Goal: Information Seeking & Learning: Find specific fact

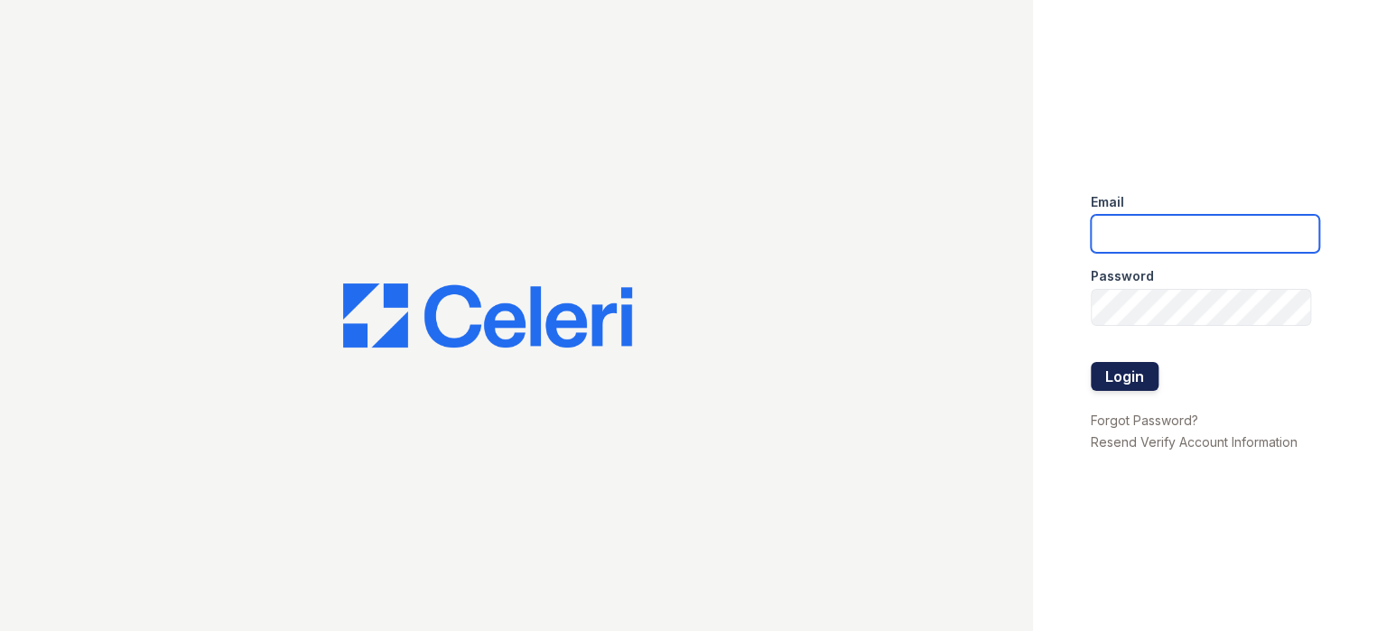
type input "[EMAIL_ADDRESS][DOMAIN_NAME]"
click at [1113, 373] on button "Login" at bounding box center [1124, 376] width 68 height 29
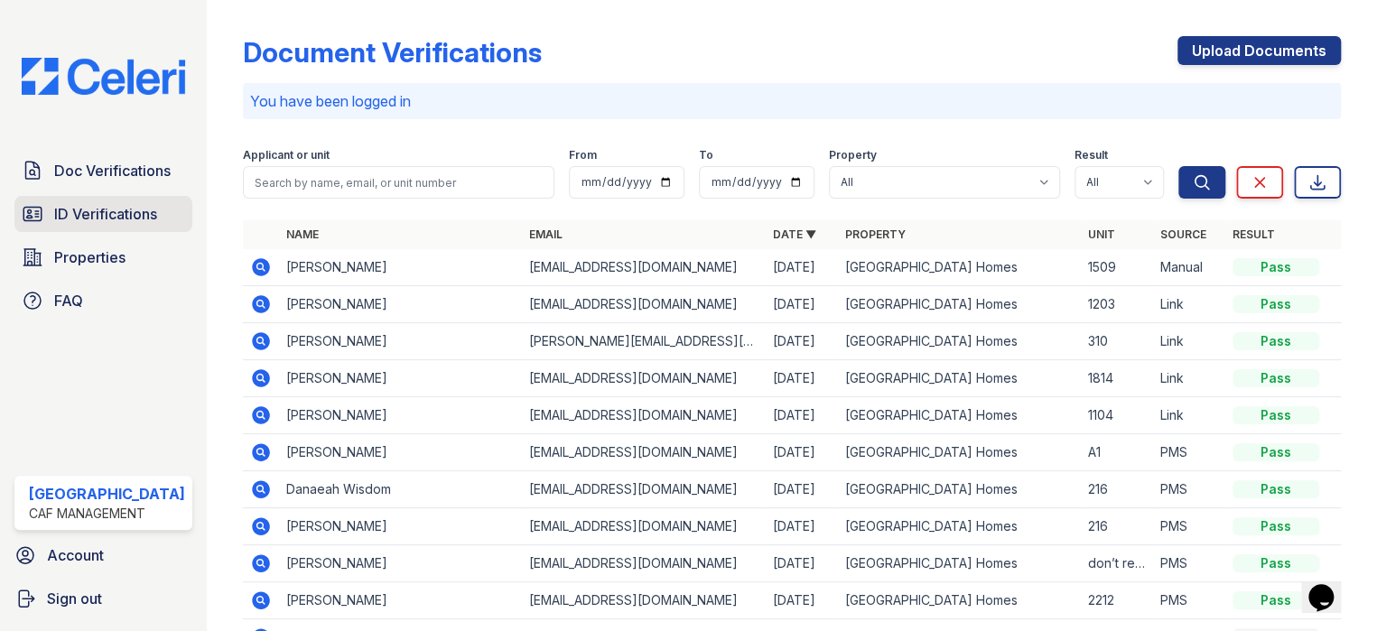
click at [107, 215] on span "ID Verifications" at bounding box center [105, 214] width 103 height 22
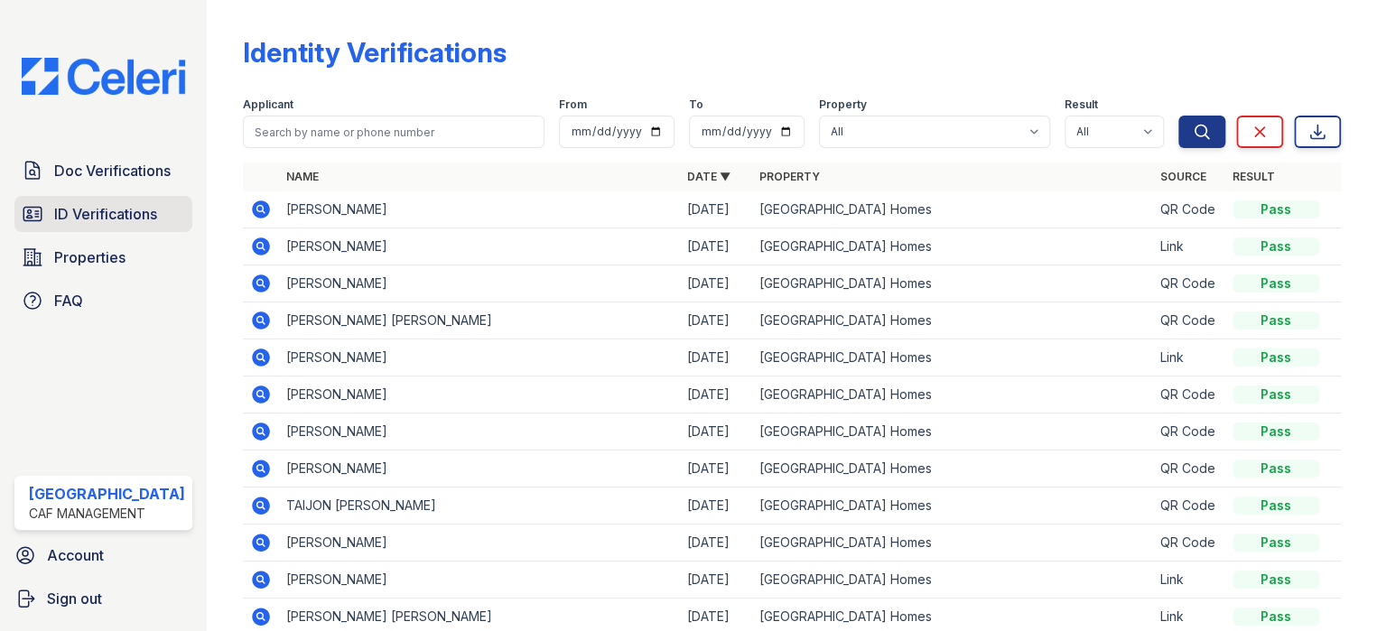
click at [110, 220] on span "ID Verifications" at bounding box center [105, 214] width 103 height 22
click at [105, 172] on span "Doc Verifications" at bounding box center [112, 171] width 116 height 22
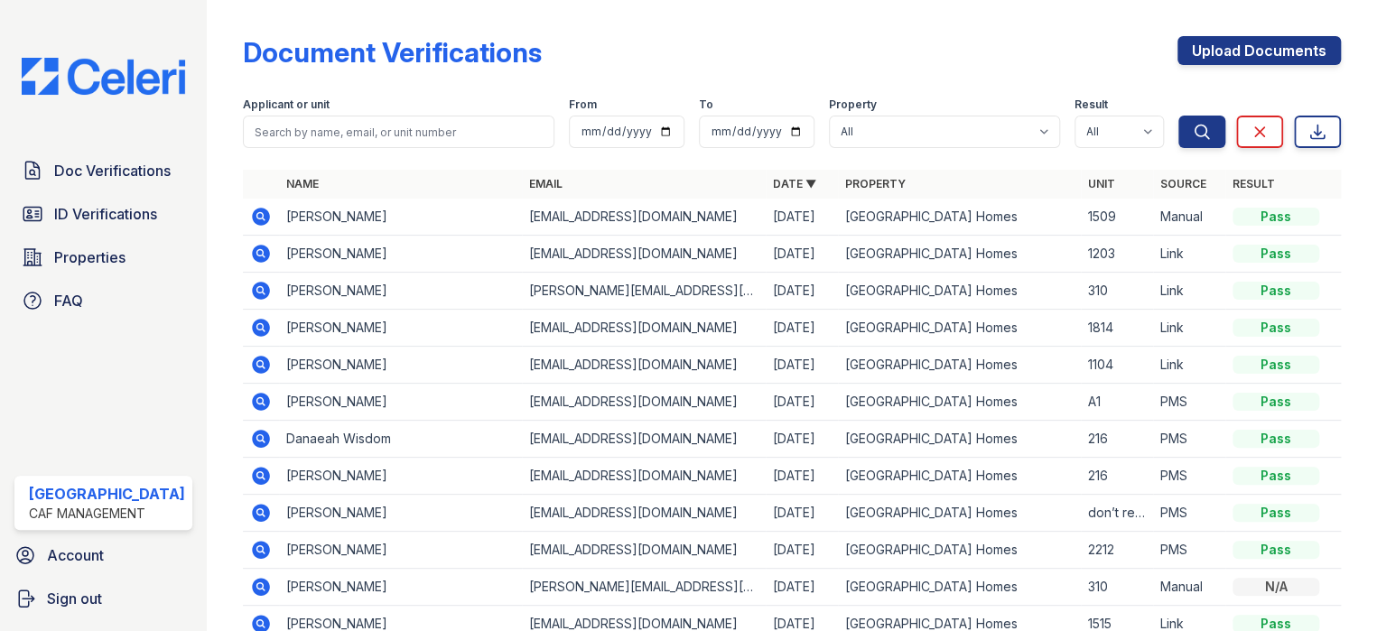
click at [104, 224] on link "ID Verifications" at bounding box center [103, 214] width 178 height 36
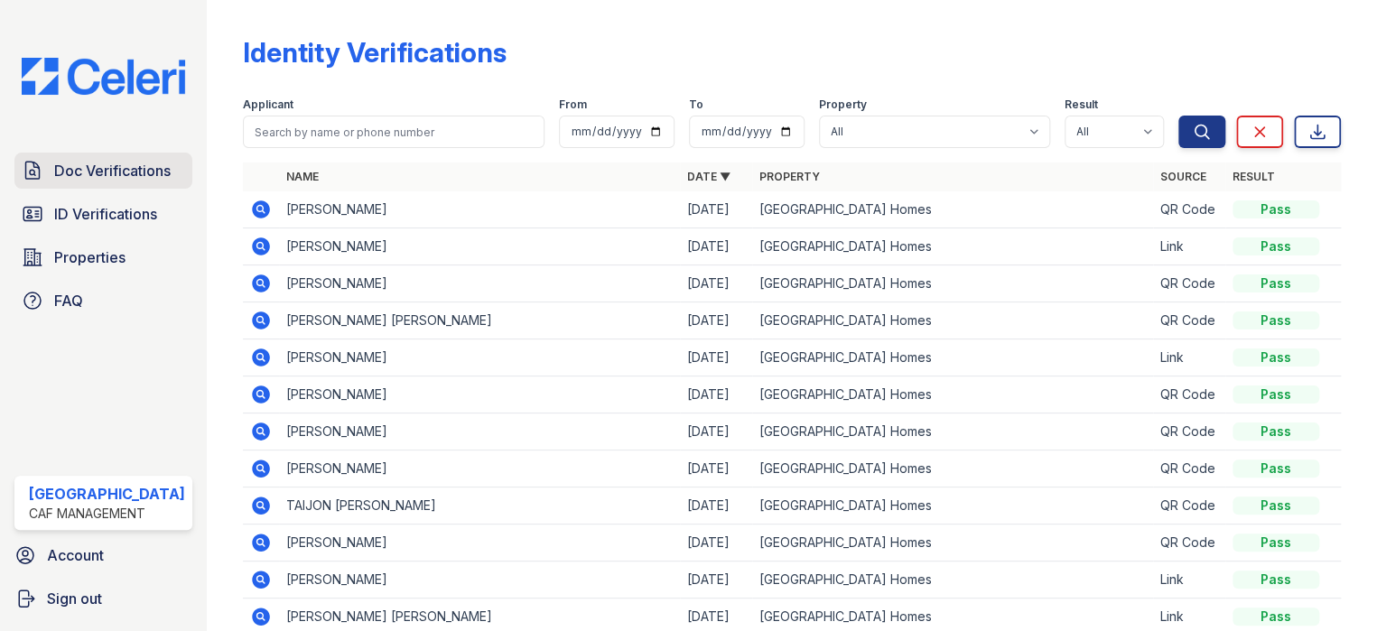
click at [113, 162] on span "Doc Verifications" at bounding box center [112, 171] width 116 height 22
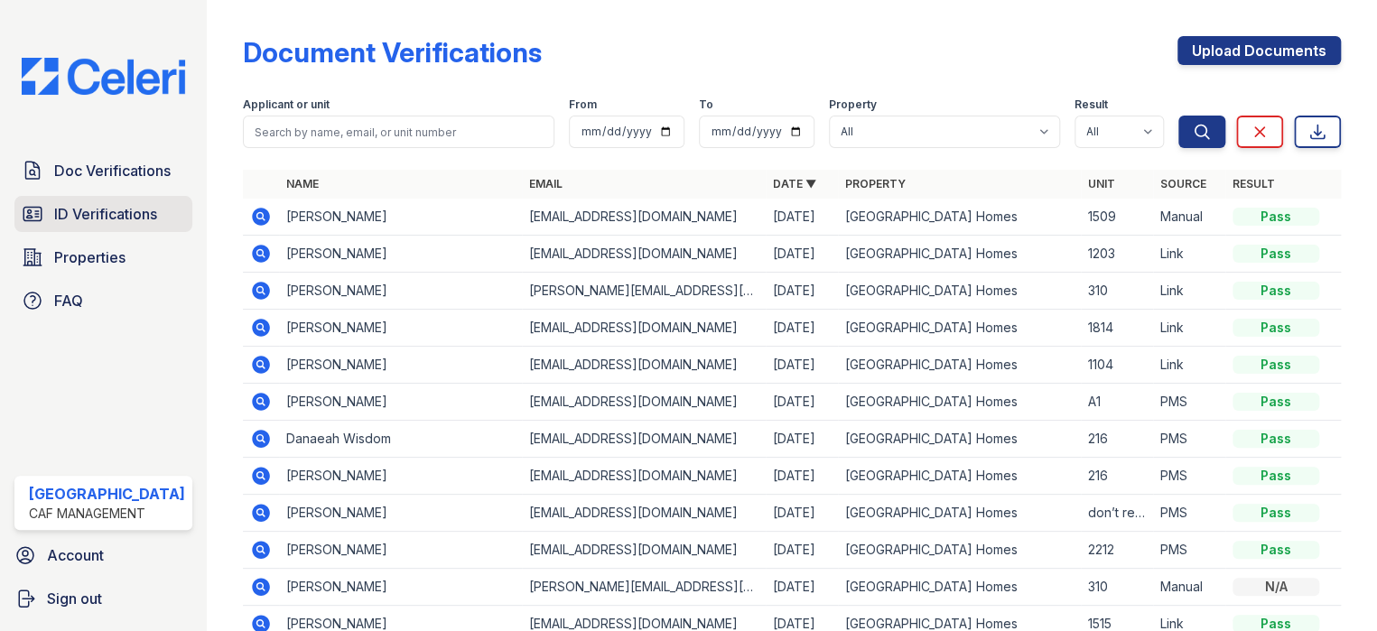
click at [114, 216] on span "ID Verifications" at bounding box center [105, 214] width 103 height 22
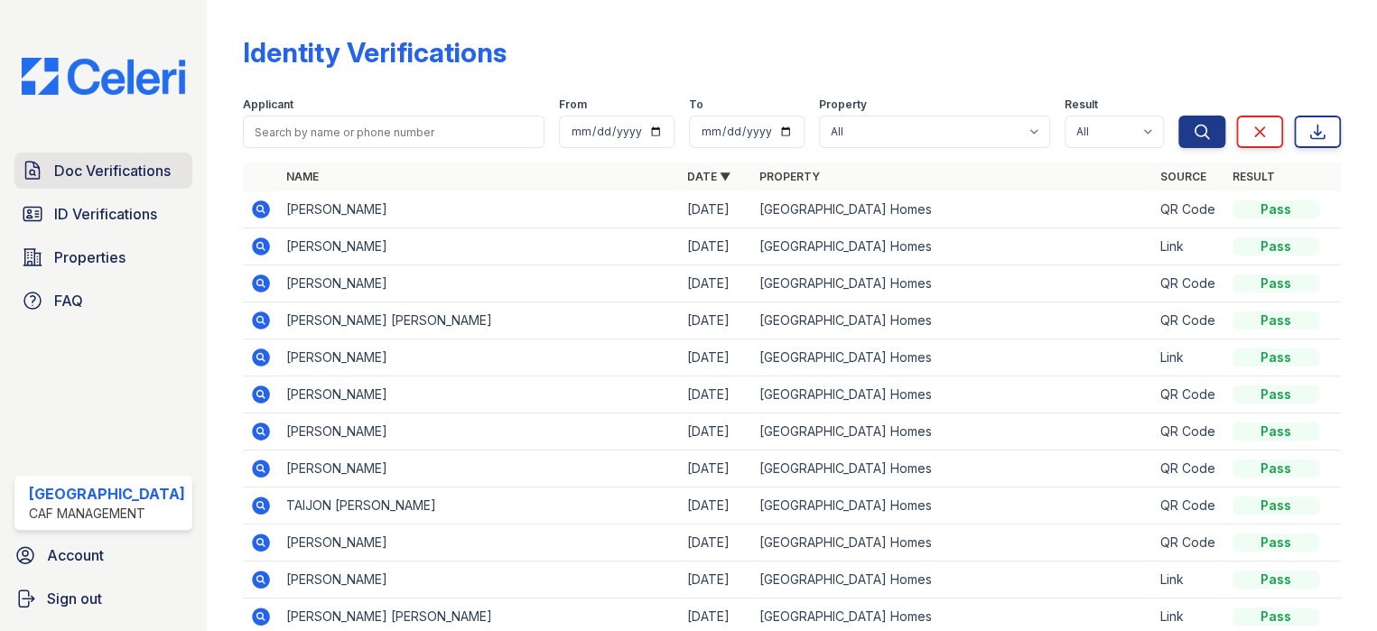
click at [121, 169] on span "Doc Verifications" at bounding box center [112, 171] width 116 height 22
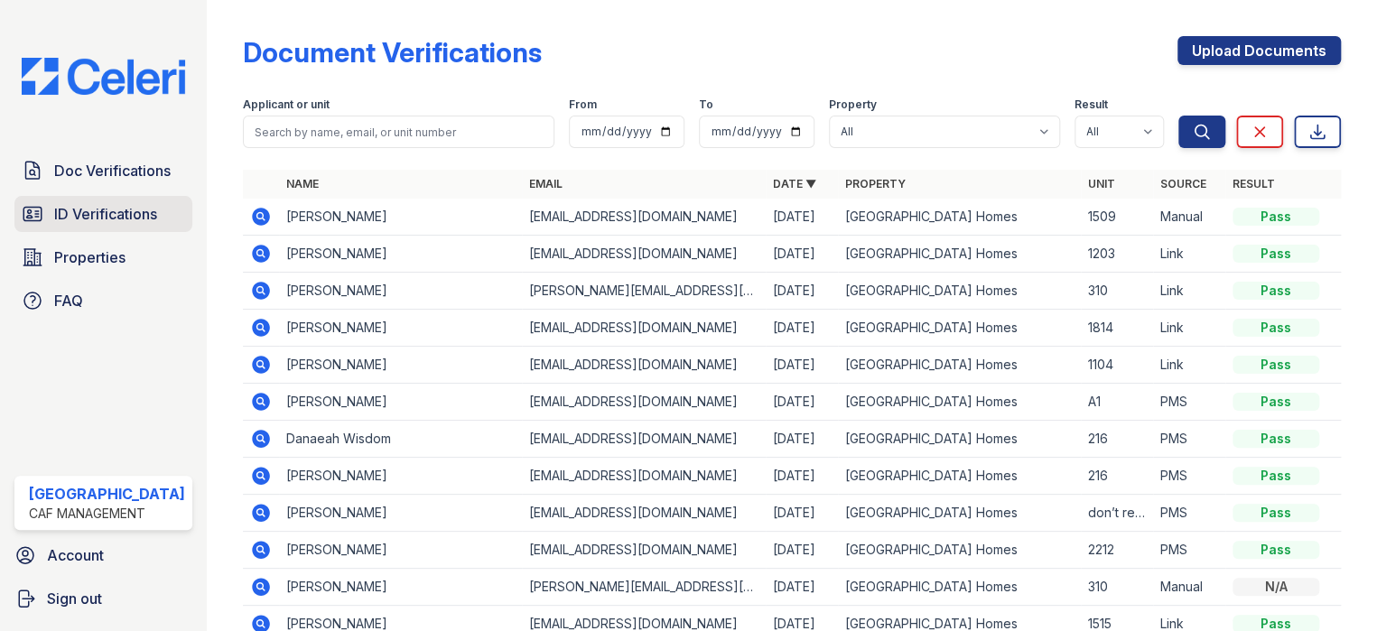
click at [111, 219] on span "ID Verifications" at bounding box center [105, 214] width 103 height 22
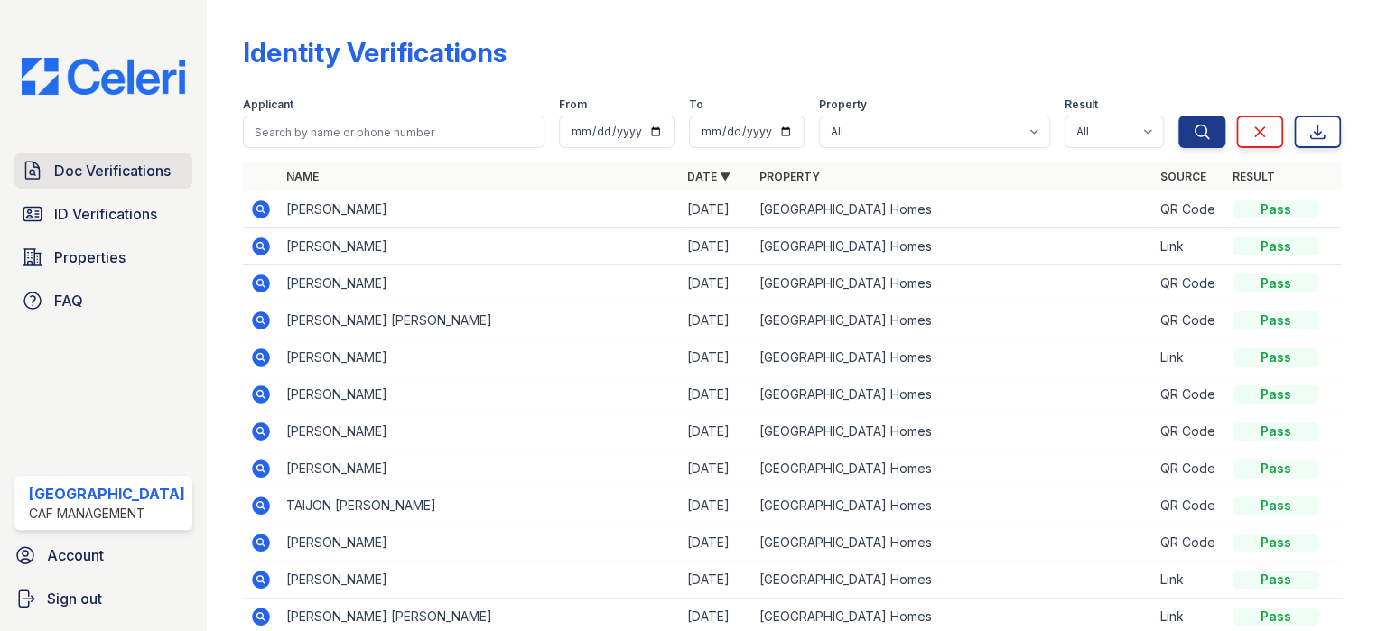
click at [125, 164] on span "Doc Verifications" at bounding box center [112, 171] width 116 height 22
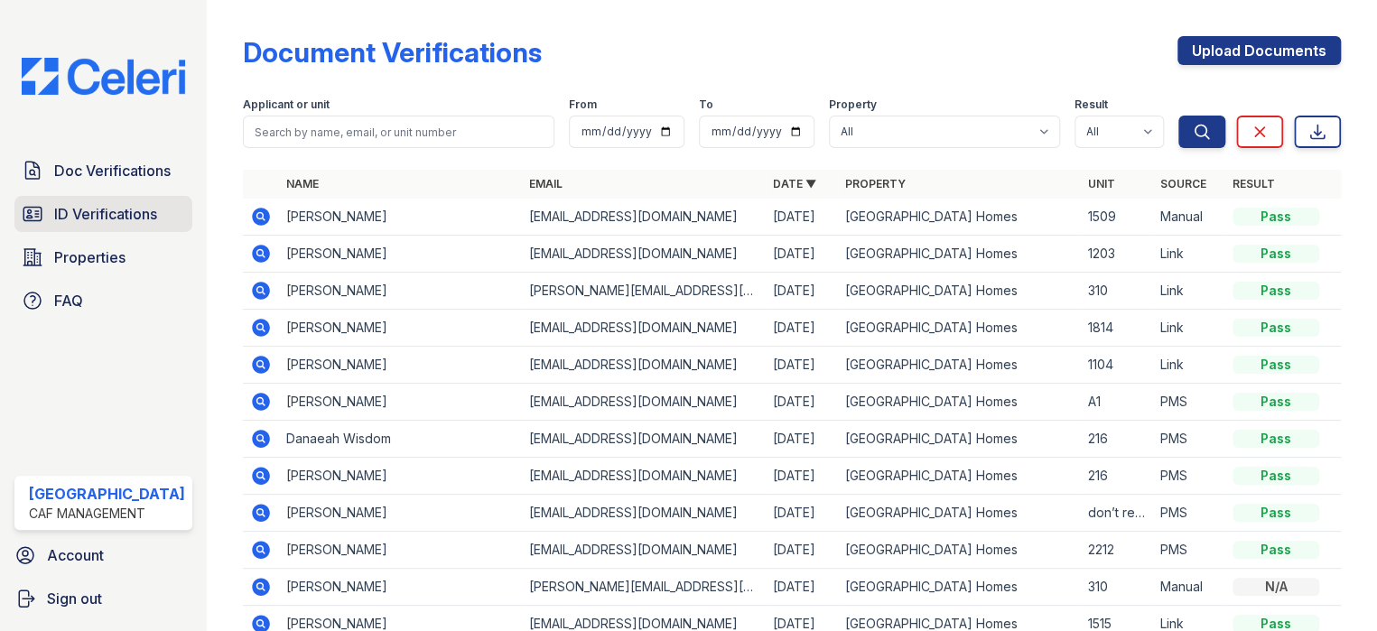
click at [117, 215] on span "ID Verifications" at bounding box center [105, 214] width 103 height 22
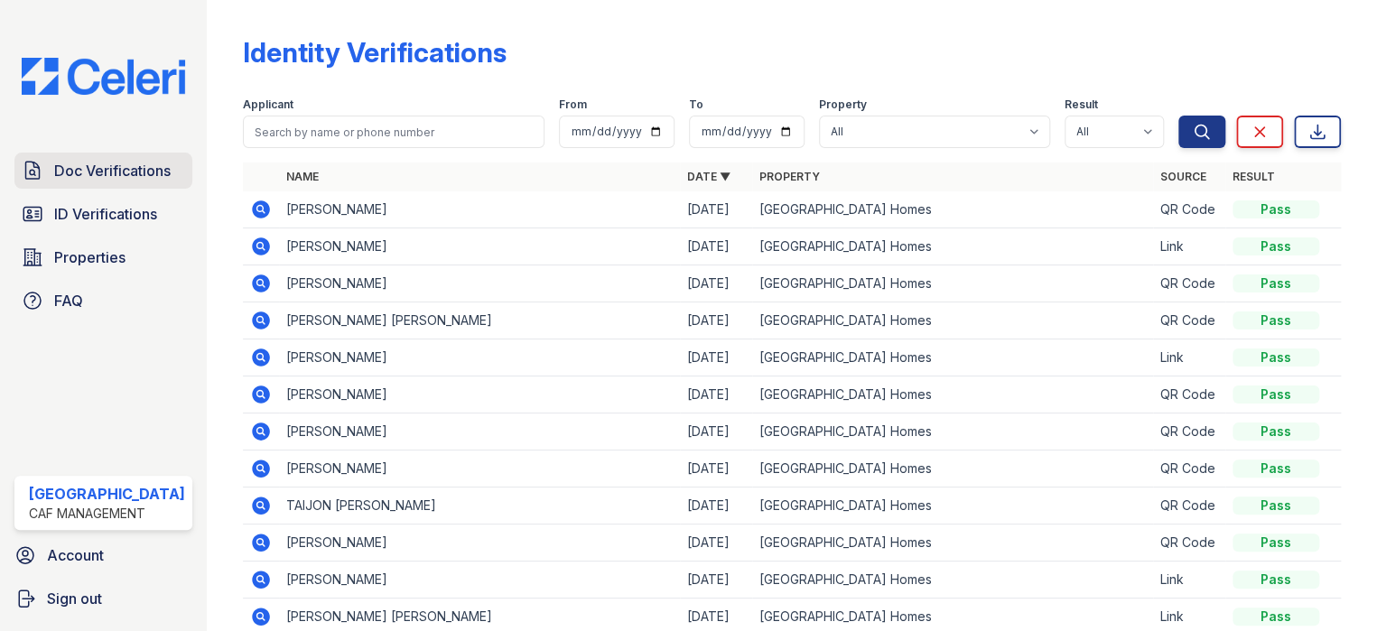
click at [149, 168] on span "Doc Verifications" at bounding box center [112, 171] width 116 height 22
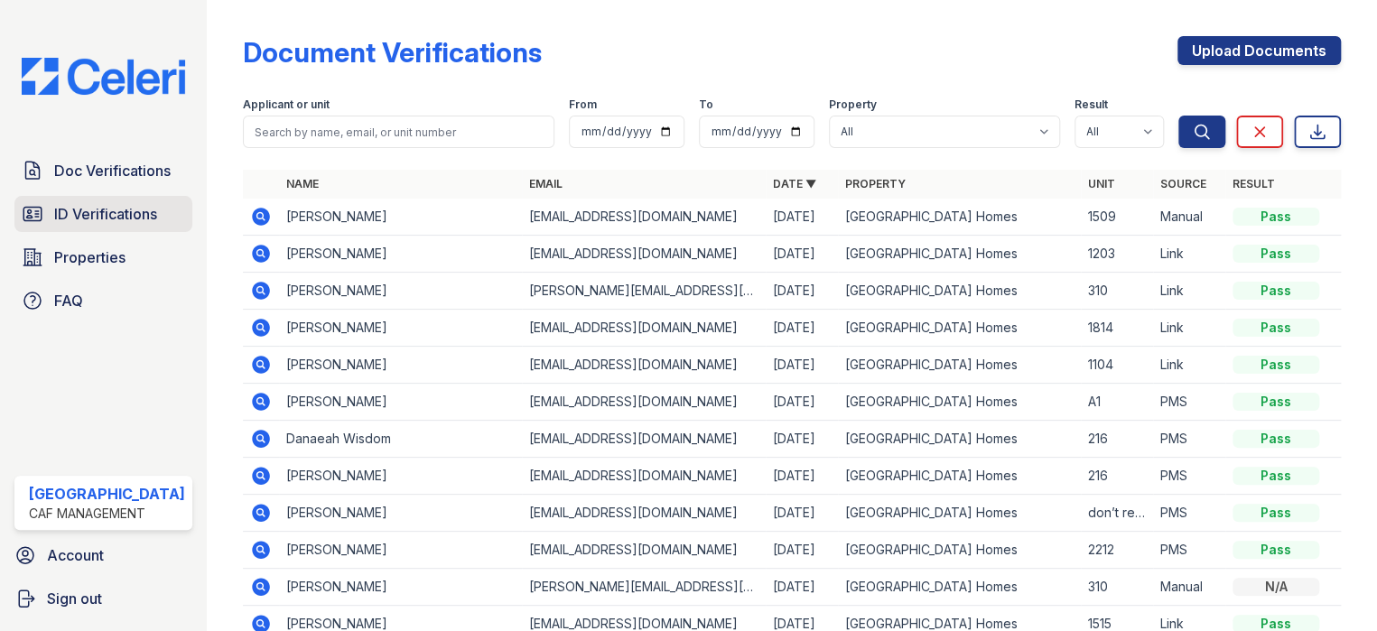
click at [116, 209] on span "ID Verifications" at bounding box center [105, 214] width 103 height 22
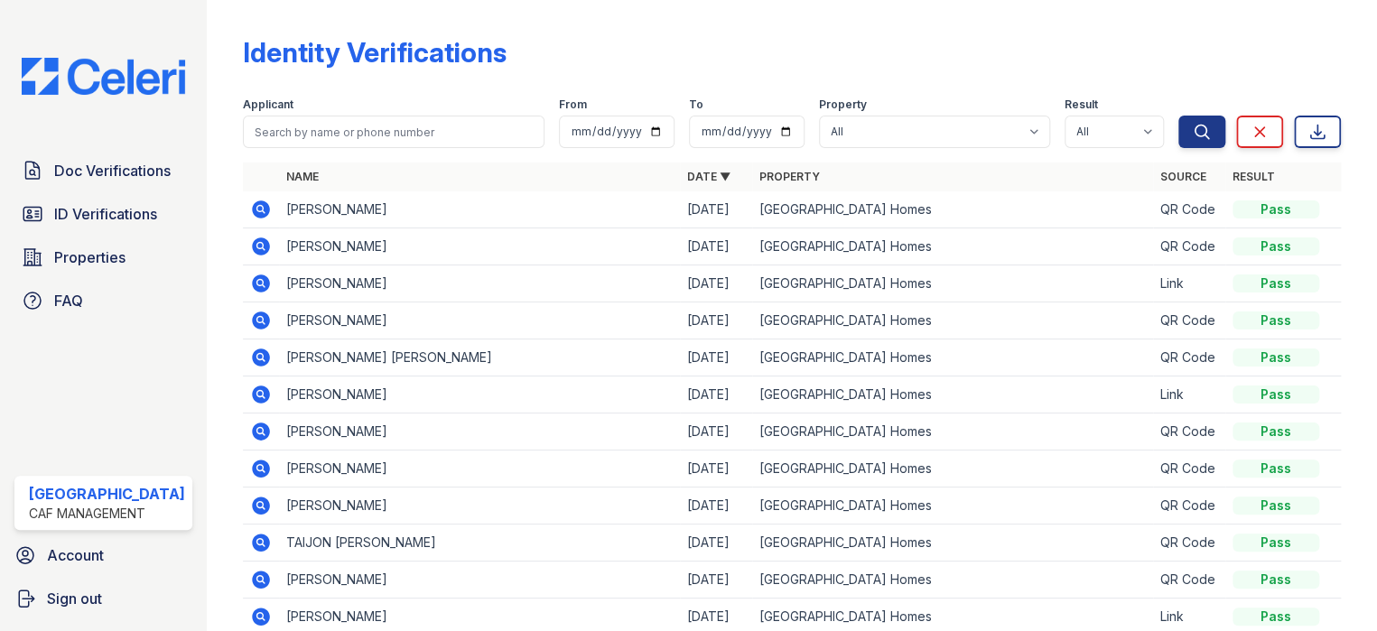
click at [252, 206] on icon at bounding box center [261, 210] width 22 height 22
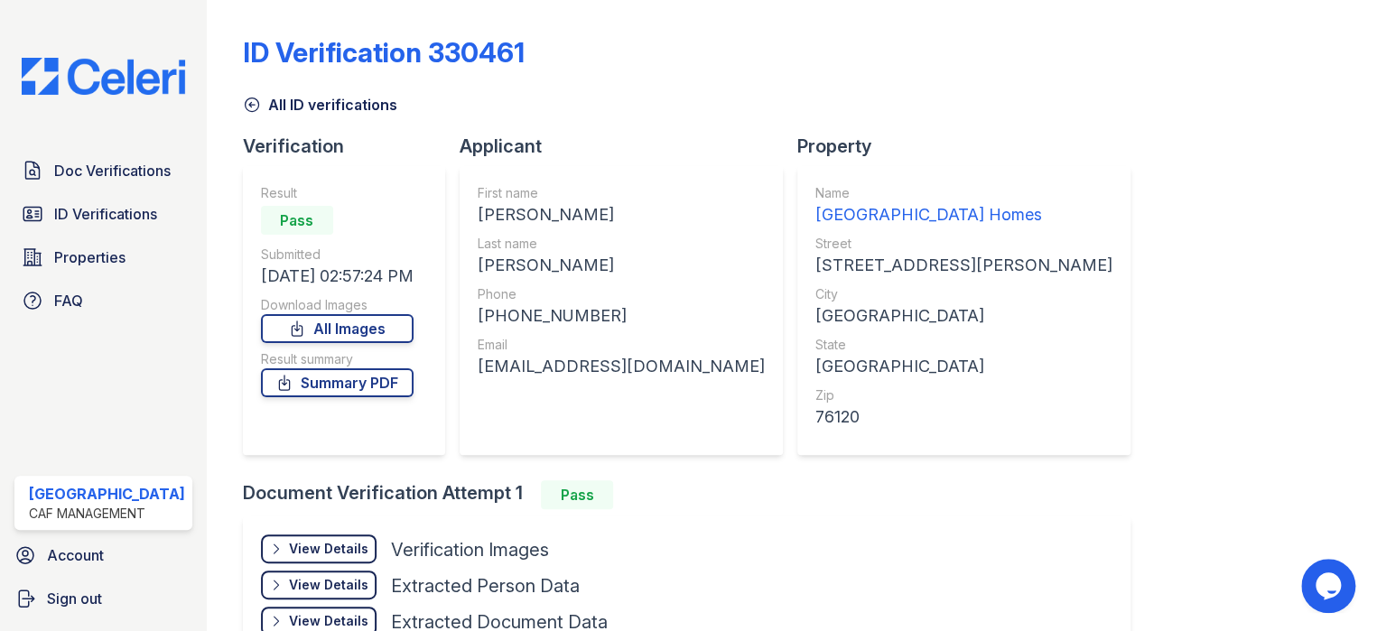
drag, startPoint x: 472, startPoint y: 210, endPoint x: 627, endPoint y: 218, distance: 155.4
click at [627, 218] on div "First name QUINCY DEWAYNE Last name CLARK Phone +14242057078 Email quincydc81@g…" at bounding box center [620, 310] width 323 height 289
copy div "QUINCY DEWAYNE"
drag, startPoint x: 546, startPoint y: 259, endPoint x: 469, endPoint y: 260, distance: 77.6
click at [469, 260] on div "First name QUINCY DEWAYNE Last name CLARK Phone +14242057078 Email quincydc81@g…" at bounding box center [620, 310] width 323 height 289
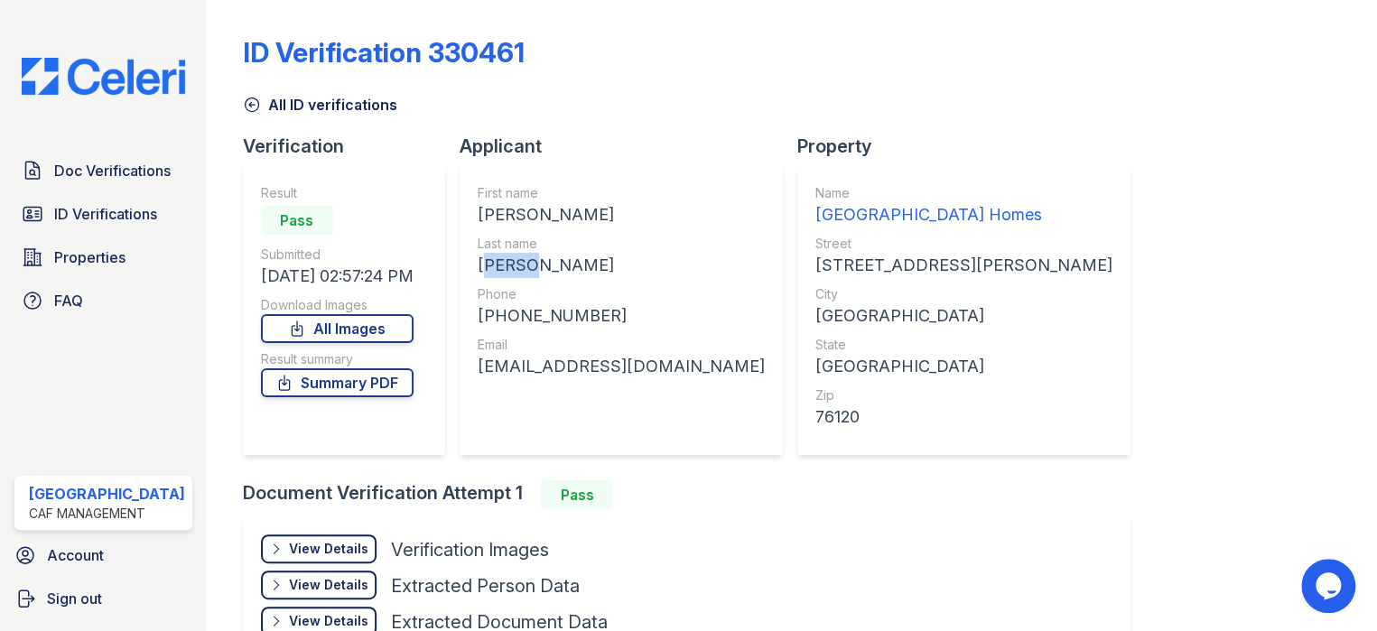
copy div "CLARK"
drag, startPoint x: 599, startPoint y: 319, endPoint x: 472, endPoint y: 316, distance: 126.4
click at [472, 316] on div "First name QUINCY DEWAYNE Last name CLARK Phone +14242057078 Email quincydc81@g…" at bounding box center [620, 310] width 323 height 289
copy div "+14242057078"
click at [645, 367] on div "quincydc81@gmail.com" at bounding box center [621, 366] width 287 height 25
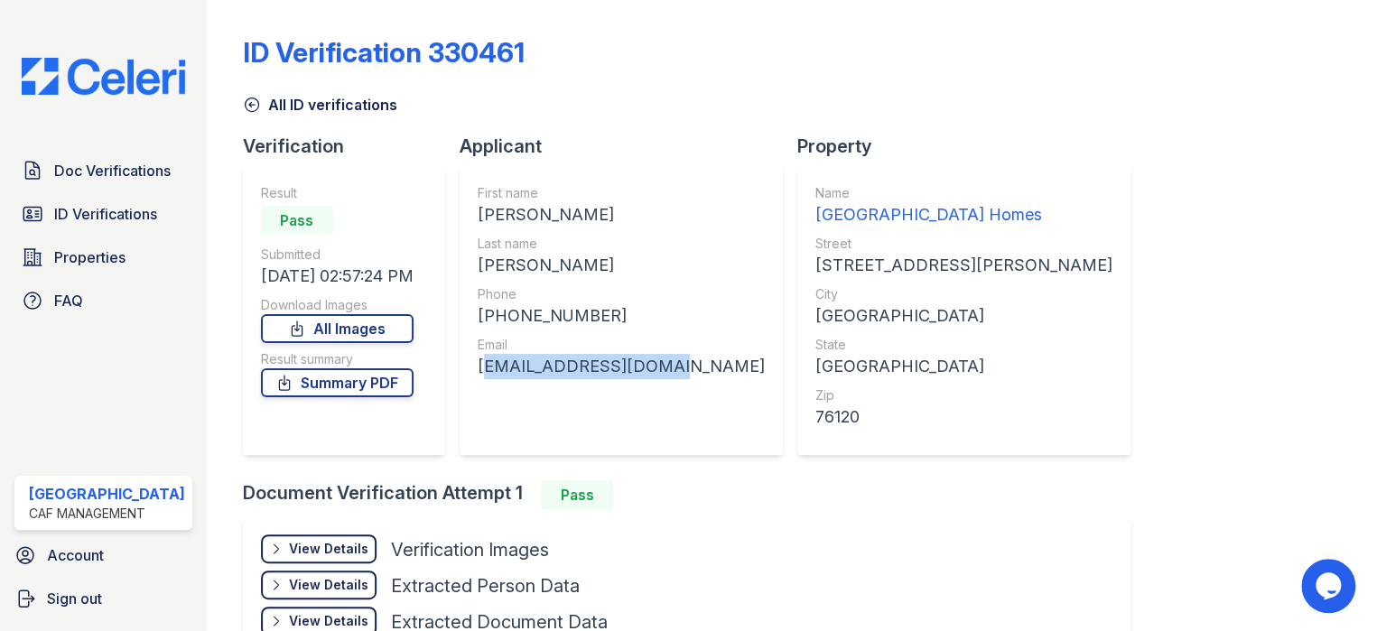
drag, startPoint x: 657, startPoint y: 367, endPoint x: 477, endPoint y: 369, distance: 180.6
click at [477, 369] on div "First name QUINCY DEWAYNE Last name CLARK Phone +14242057078 Email quincydc81@g…" at bounding box center [620, 310] width 323 height 289
copy div "quincydc81@gmail.com"
